Goal: Find specific page/section: Find specific page/section

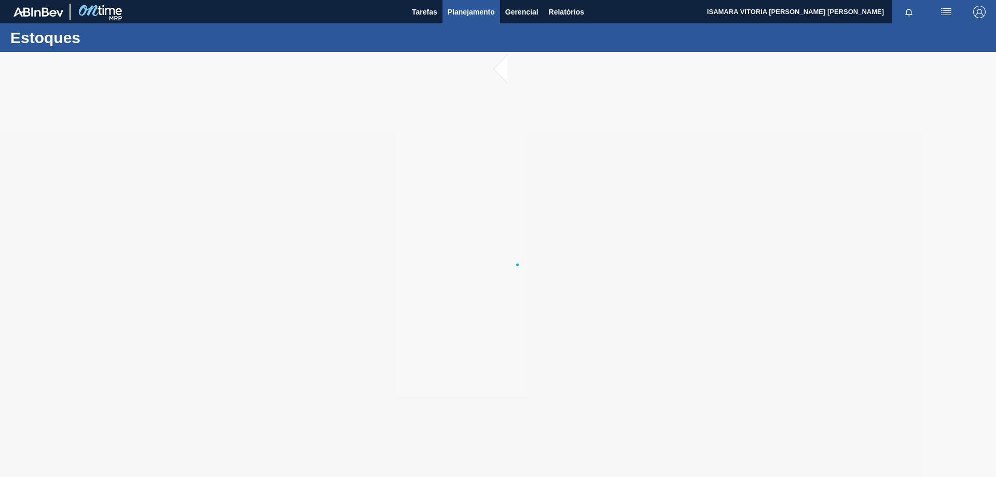
click at [480, 12] on span "Planejamento" at bounding box center [471, 12] width 47 height 12
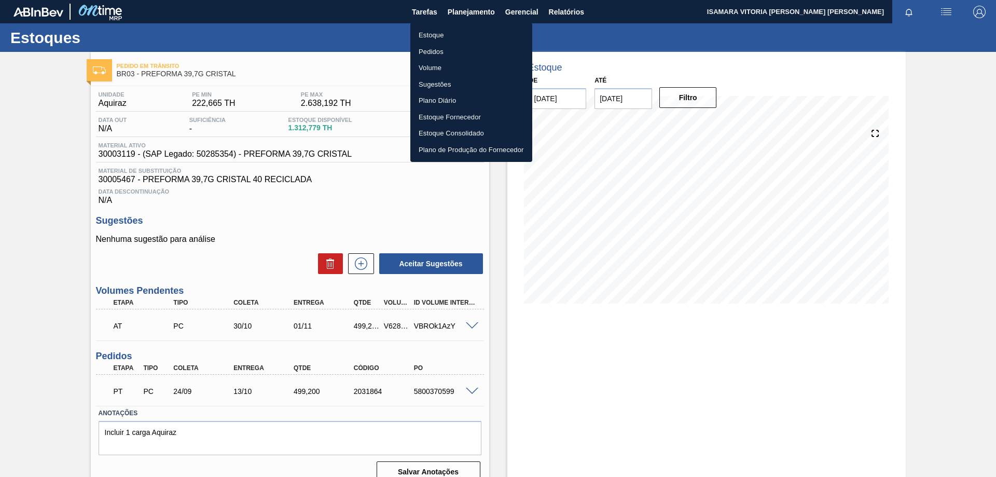
click at [436, 46] on li "Pedidos" at bounding box center [471, 52] width 122 height 17
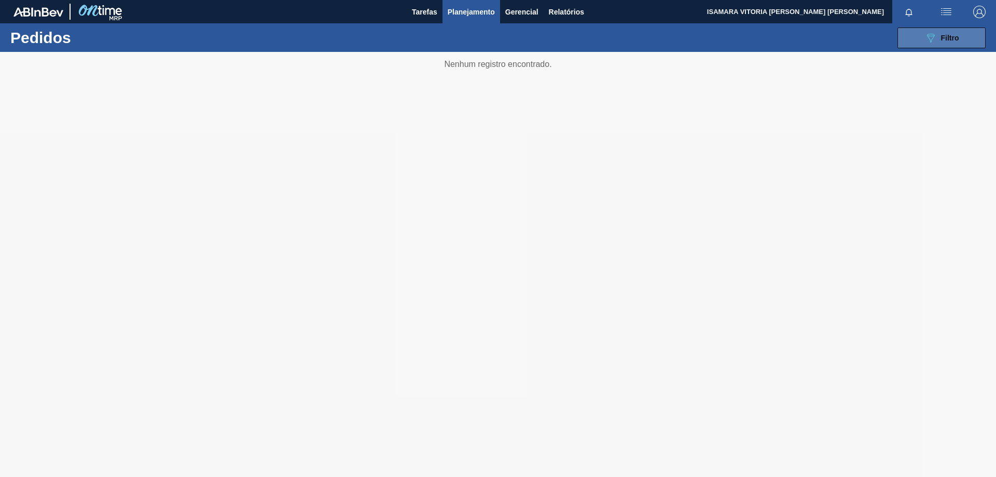
click at [975, 45] on button "089F7B8B-B2A5-4AFE-B5C0-19BA573D28AC Filtro" at bounding box center [941, 37] width 88 height 21
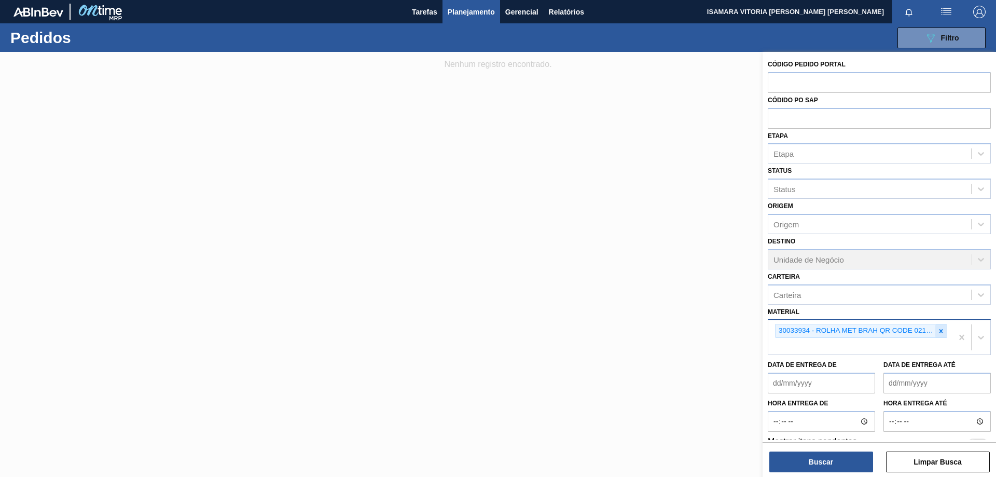
click at [942, 329] on icon at bounding box center [940, 330] width 7 height 7
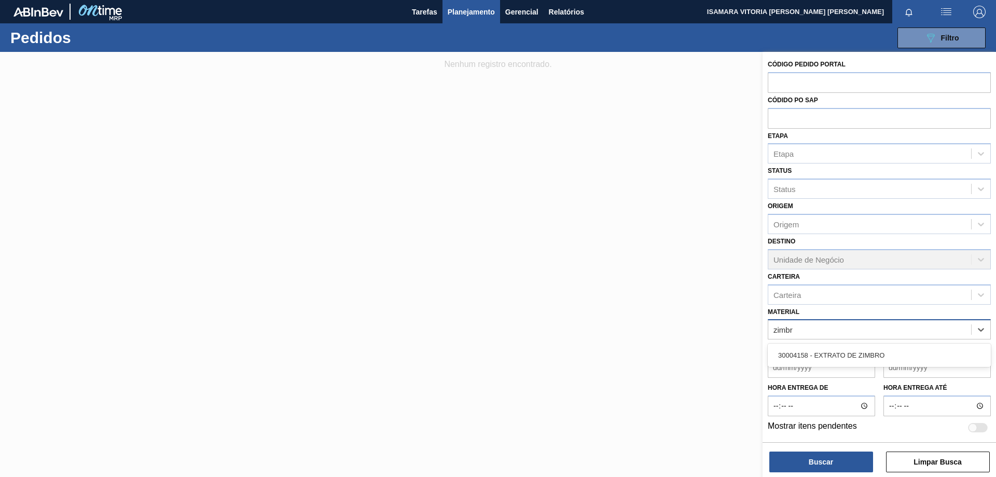
type input "zimbro"
click at [910, 353] on div "30004158 - EXTRATO DE ZIMBRO" at bounding box center [879, 355] width 223 height 19
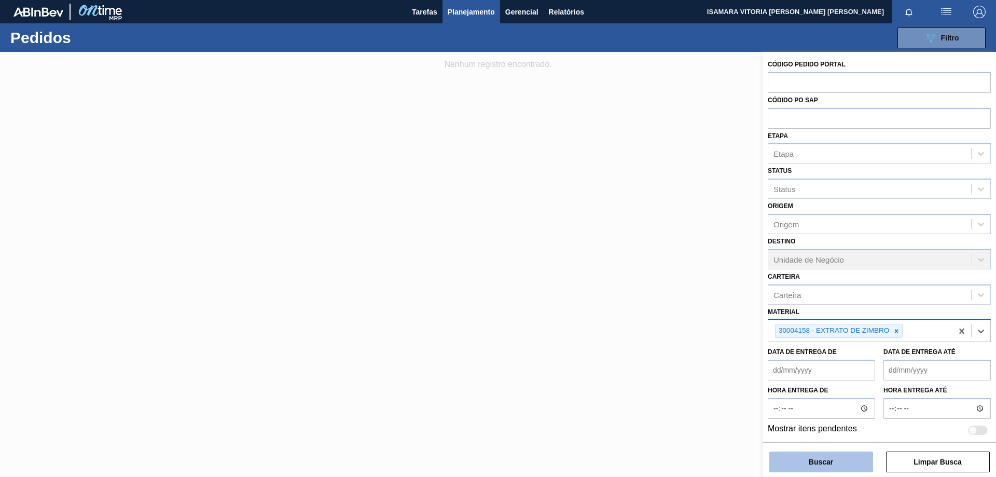
click at [847, 468] on button "Buscar" at bounding box center [821, 461] width 104 height 21
